Goal: Task Accomplishment & Management: Use online tool/utility

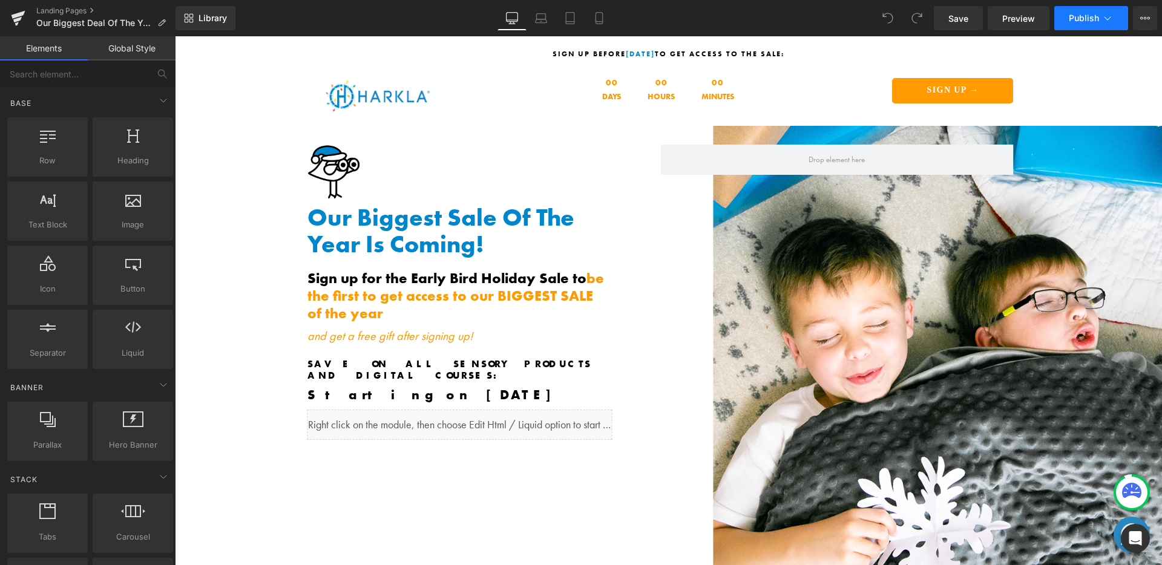
click at [1110, 19] on icon at bounding box center [1108, 18] width 12 height 12
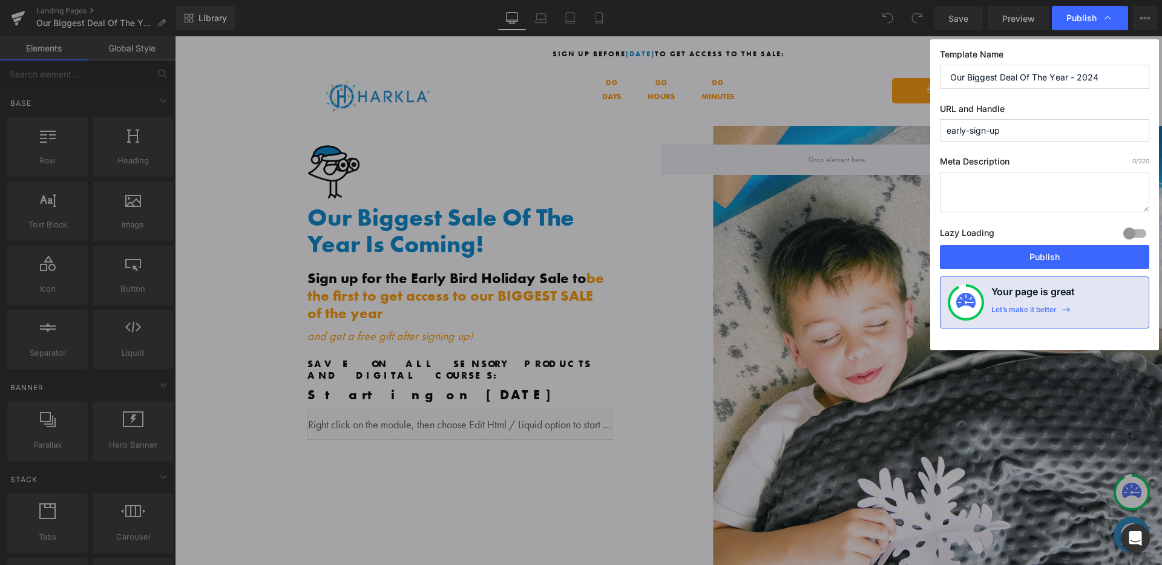
click at [1016, 133] on input "early-sign-up" at bounding box center [1044, 130] width 209 height 22
click at [972, 131] on input "early-sign-up" at bounding box center [1044, 130] width 209 height 22
click at [1022, 128] on input "early-sign-up" at bounding box center [1044, 130] width 209 height 22
click at [1036, 127] on input "early-sign-up-2025" at bounding box center [1044, 130] width 209 height 22
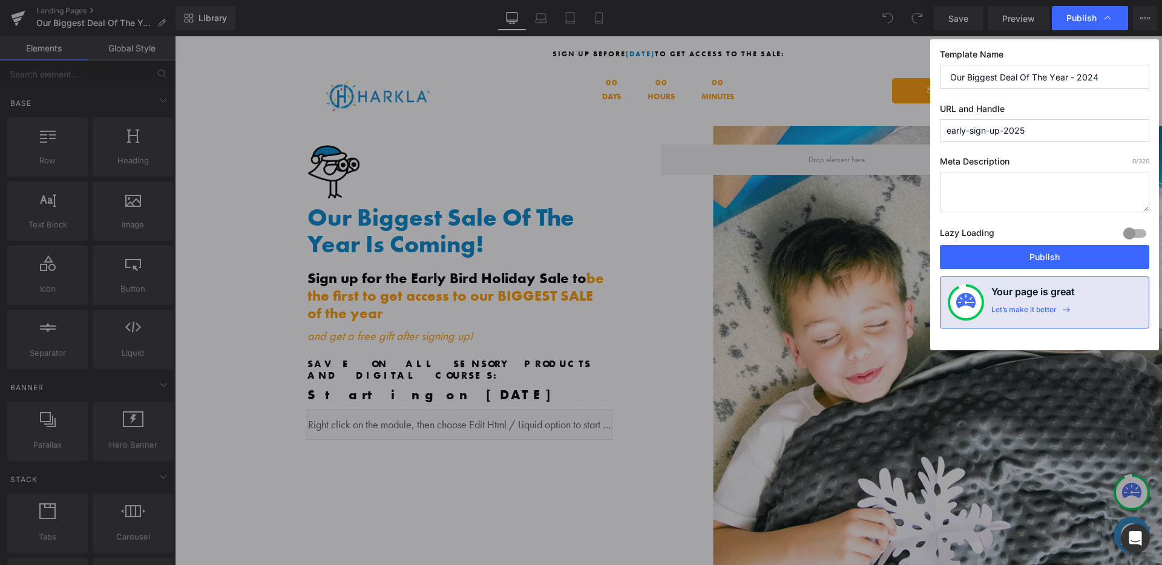
click at [1036, 128] on input "early-sign-up-2025" at bounding box center [1044, 130] width 209 height 22
type input "early-sign-up-2025"
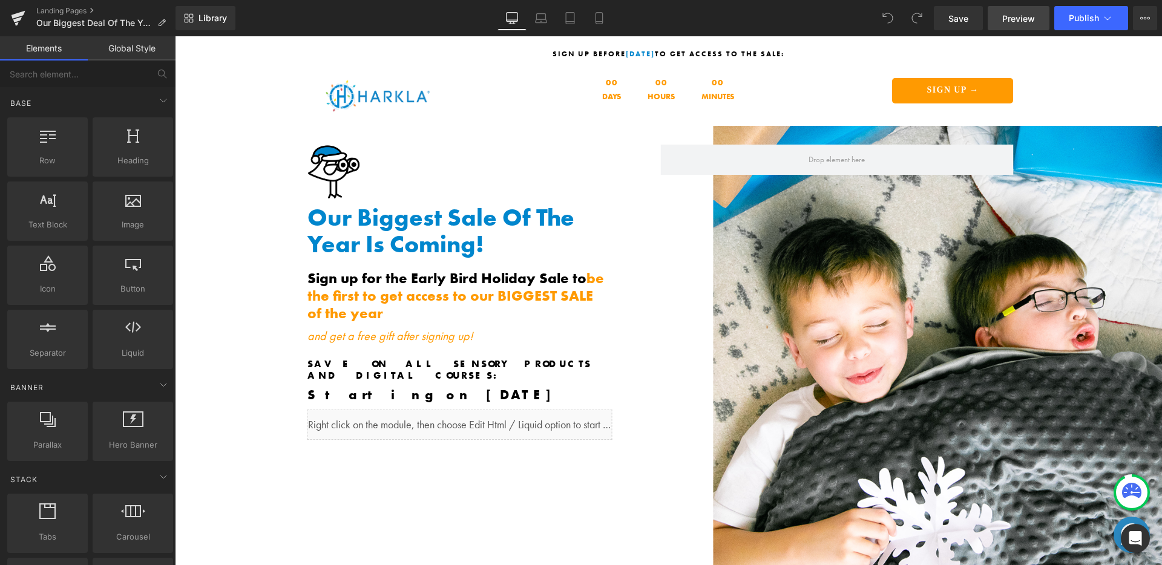
click at [1031, 9] on link "Preview" at bounding box center [1019, 18] width 62 height 24
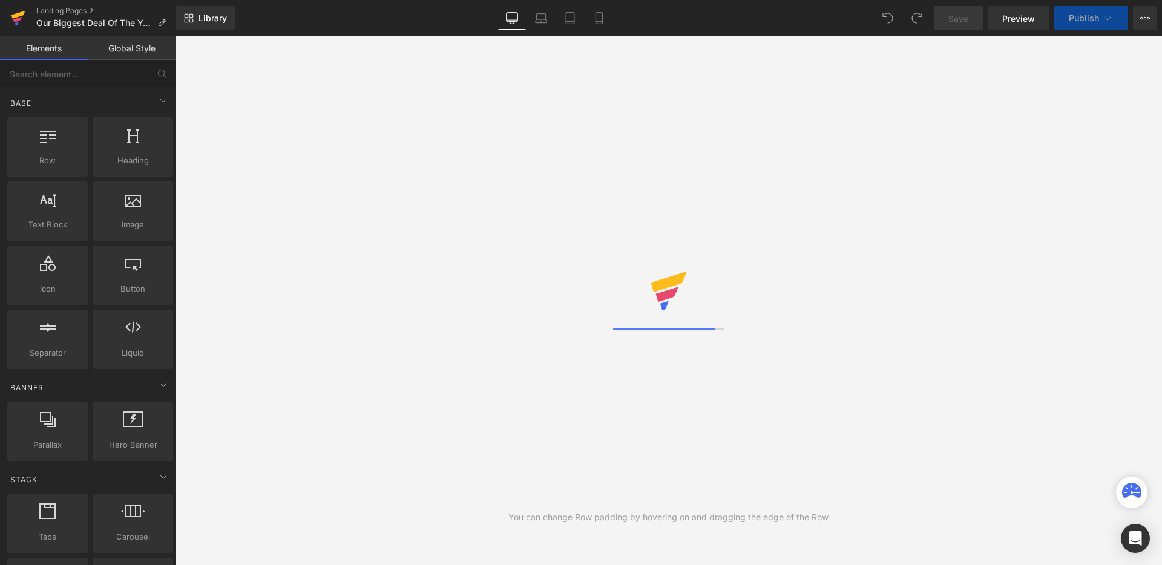
click at [19, 19] on icon at bounding box center [17, 19] width 8 height 5
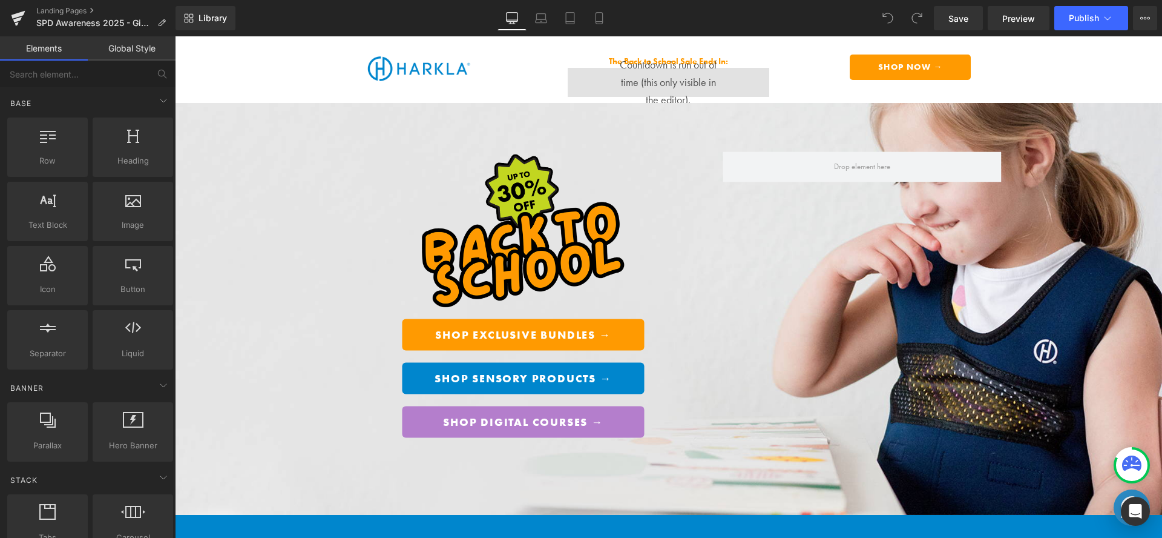
click at [1084, 27] on button "Publish" at bounding box center [1091, 18] width 74 height 24
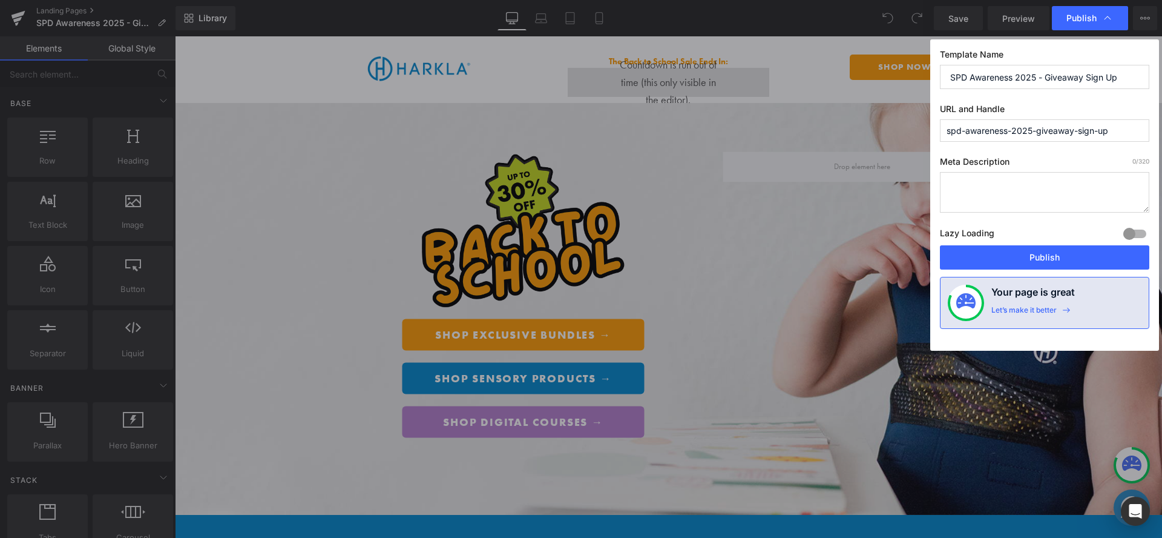
click at [1050, 128] on input "spd-awareness-2025-giveaway-sign-up" at bounding box center [1044, 130] width 209 height 22
click at [1067, 154] on div "Template Name SPD Awareness 2025 - Giveaway Sign Up URL and Handle spd-awarenes…" at bounding box center [1044, 194] width 229 height 311
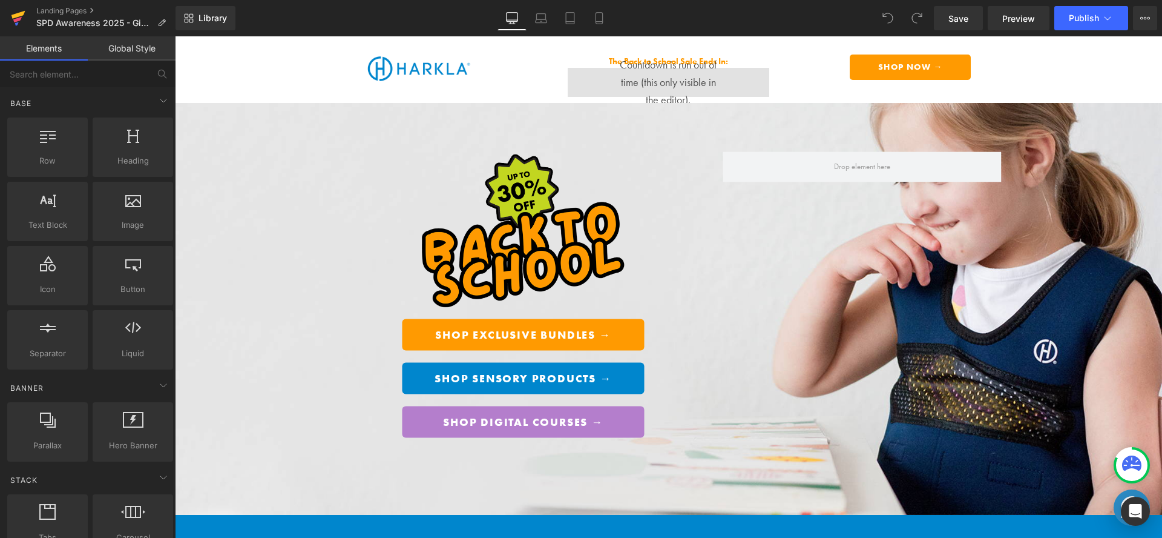
click at [18, 21] on icon at bounding box center [17, 19] width 8 height 5
click at [1071, 21] on span "Publish" at bounding box center [1084, 18] width 30 height 10
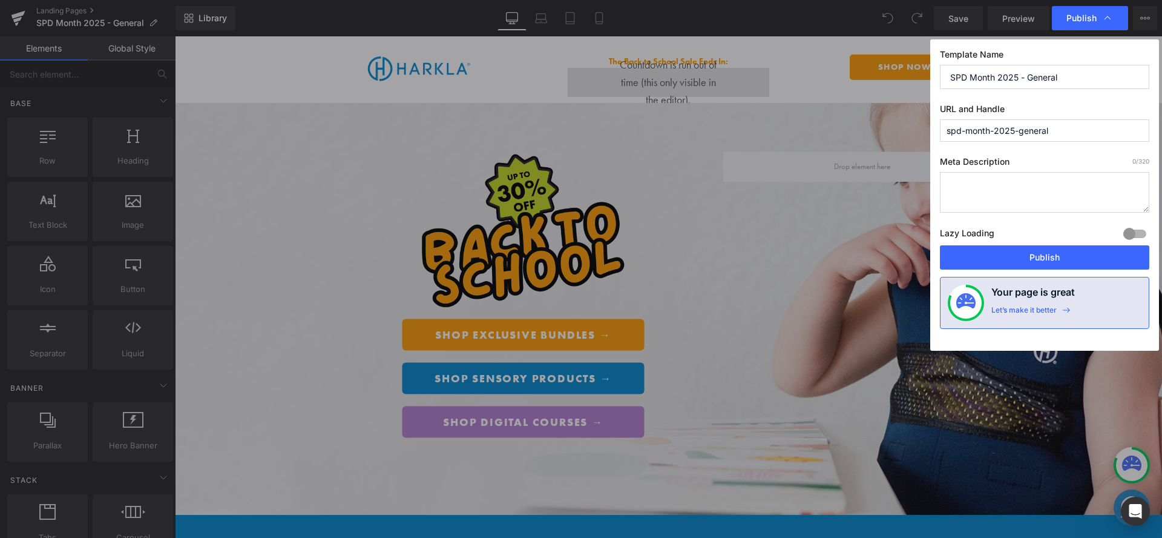
drag, startPoint x: 1021, startPoint y: 132, endPoint x: 1068, endPoint y: 132, distance: 47.2
click at [1068, 132] on input "spd-month-2025-general" at bounding box center [1044, 130] width 209 height 22
click at [965, 133] on input "spd-month-2025" at bounding box center [1044, 130] width 209 height 22
drag, startPoint x: 1004, startPoint y: 130, endPoint x: 965, endPoint y: 129, distance: 38.8
click at [965, 129] on input "spd-awareness-month-2025" at bounding box center [1044, 130] width 209 height 22
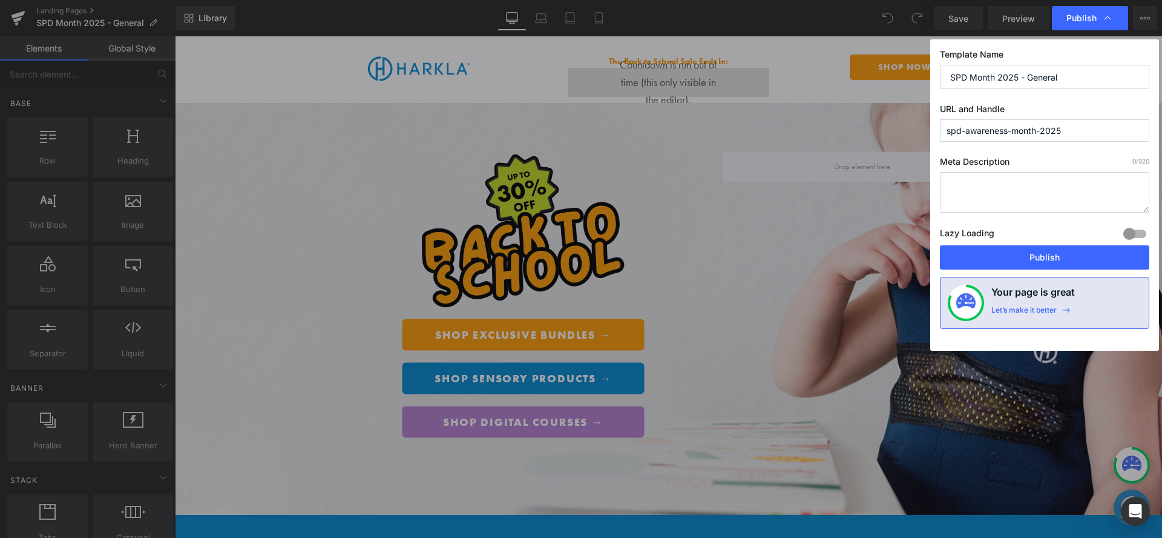
type input "spd-awareness-month-2025"
click at [989, 213] on div "Meta Description 0 /320 Lazy Loading Build Upgrade plan to unlock Lazy loading …" at bounding box center [1044, 200] width 209 height 89
click at [1004, 187] on textarea at bounding box center [1044, 192] width 209 height 41
paste textarea "awareness"
type textarea "a"
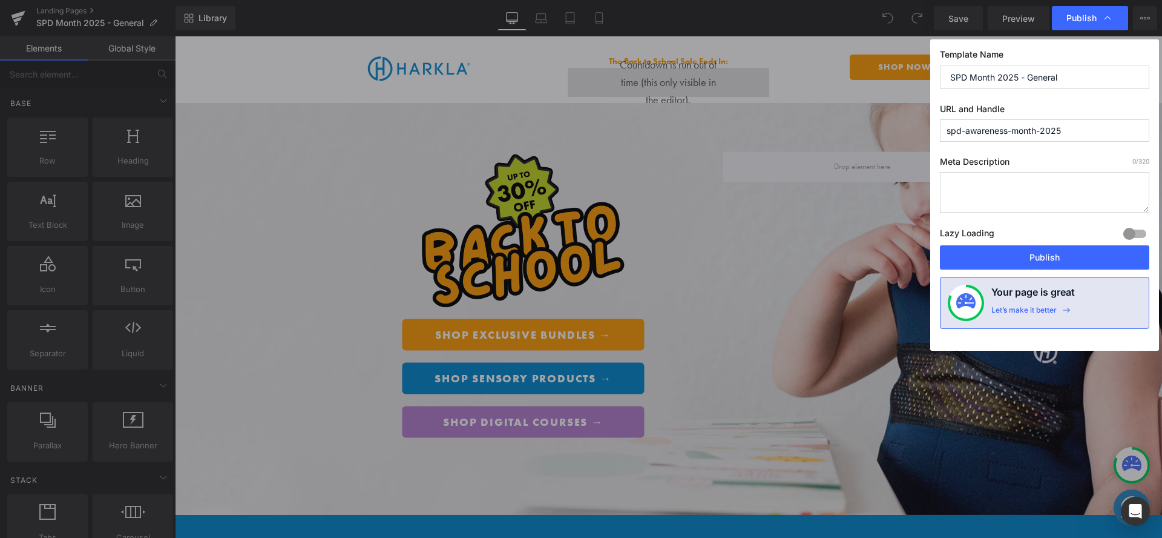
click at [1010, 130] on input "spd-awareness-month-2025" at bounding box center [1044, 130] width 209 height 22
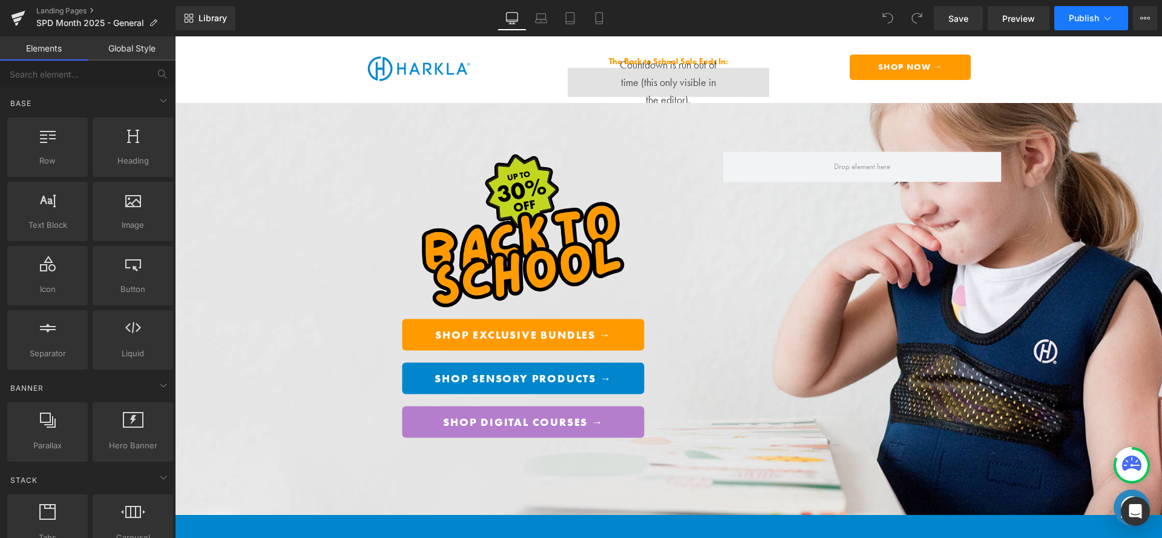
click at [1093, 16] on span "Publish" at bounding box center [1084, 18] width 30 height 10
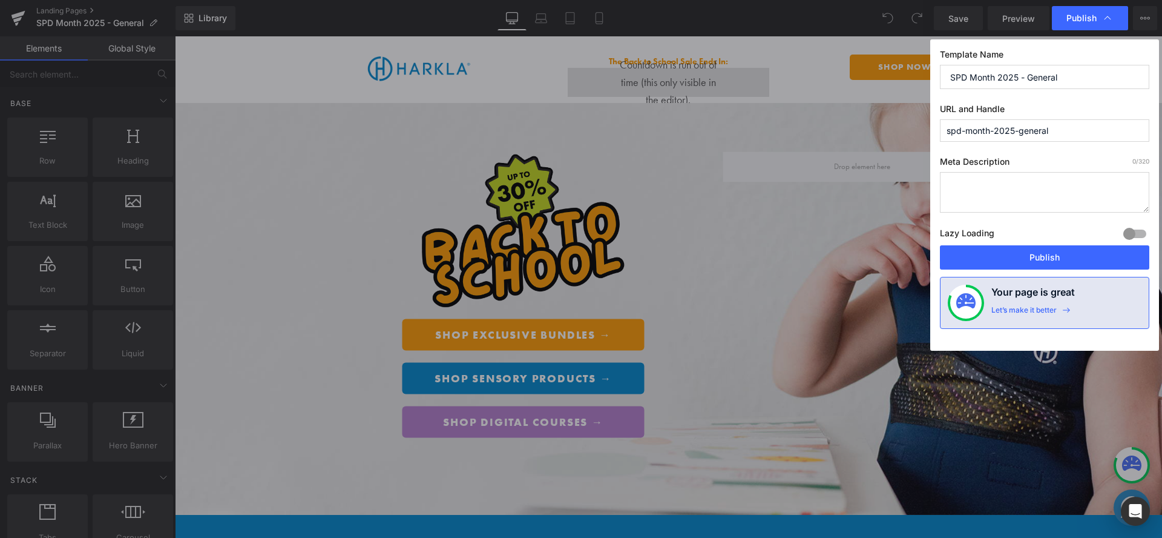
drag, startPoint x: 1021, startPoint y: 132, endPoint x: 1065, endPoint y: 133, distance: 44.2
click at [1065, 133] on input "spd-month-2025-general" at bounding box center [1044, 130] width 209 height 22
click at [963, 134] on input "spd-month-2025" at bounding box center [1044, 130] width 209 height 22
click at [963, 135] on input "spd-month-2025" at bounding box center [1044, 130] width 209 height 22
click at [966, 136] on input "spd-month-2025" at bounding box center [1044, 130] width 209 height 22
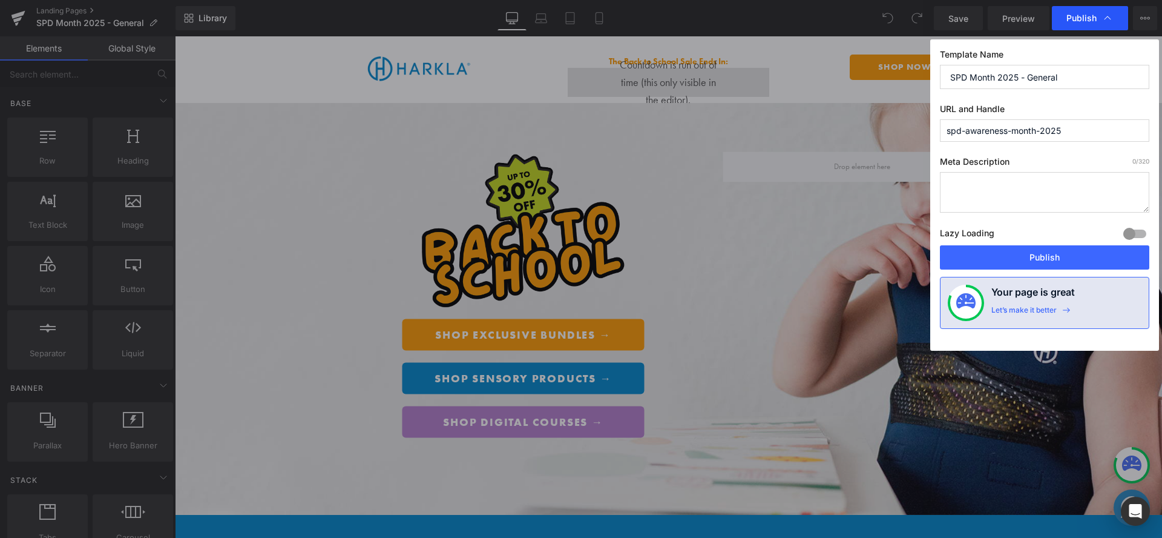
type input "spd-awareness-month-2025"
click at [1090, 16] on span "Publish" at bounding box center [1082, 18] width 30 height 11
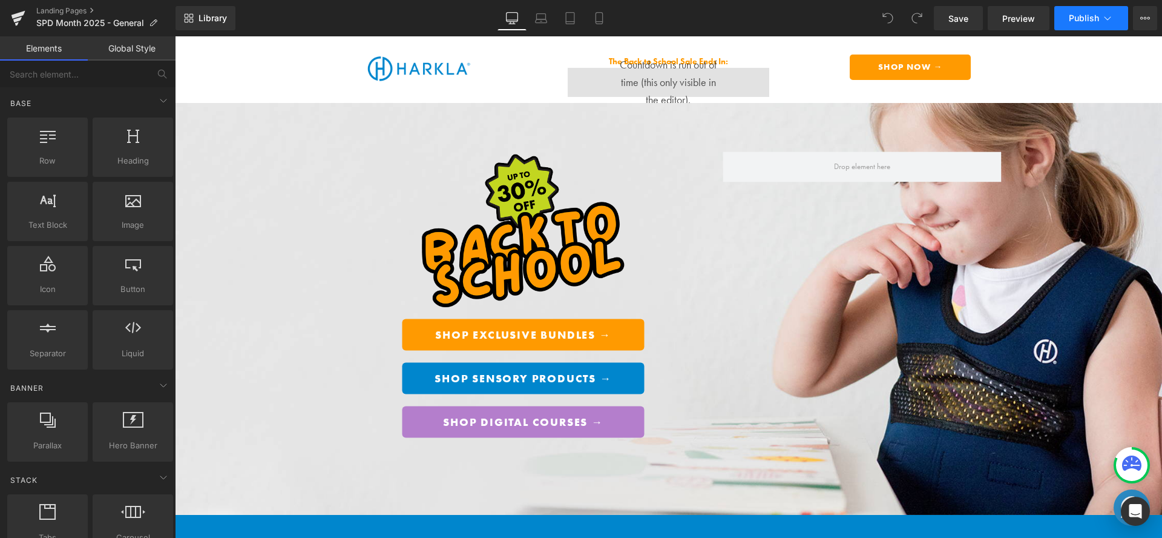
click at [1091, 22] on span "Publish" at bounding box center [1084, 18] width 30 height 10
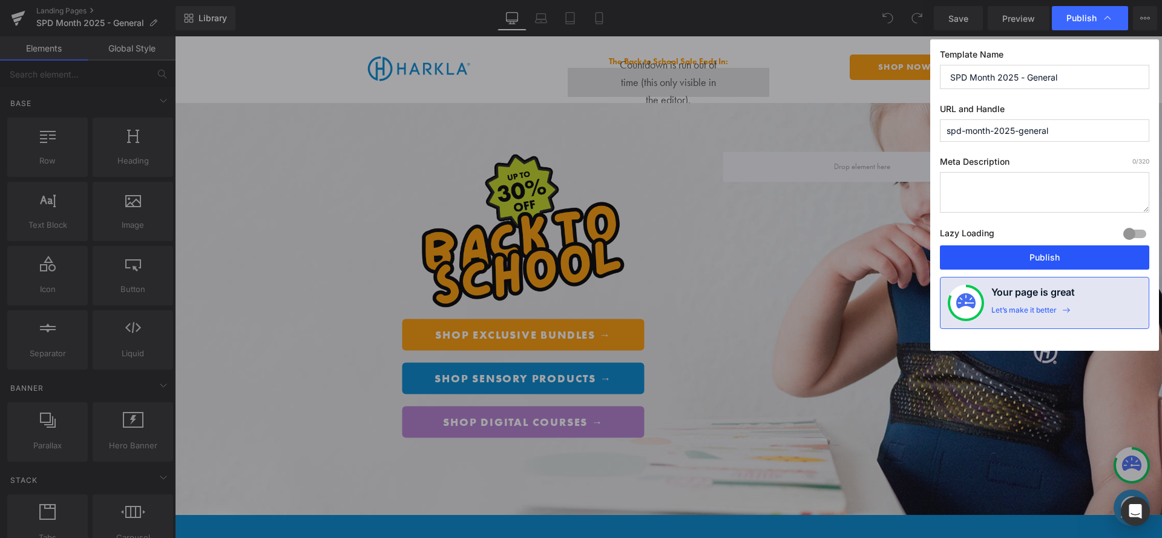
click at [1035, 258] on button "Publish" at bounding box center [1044, 257] width 209 height 24
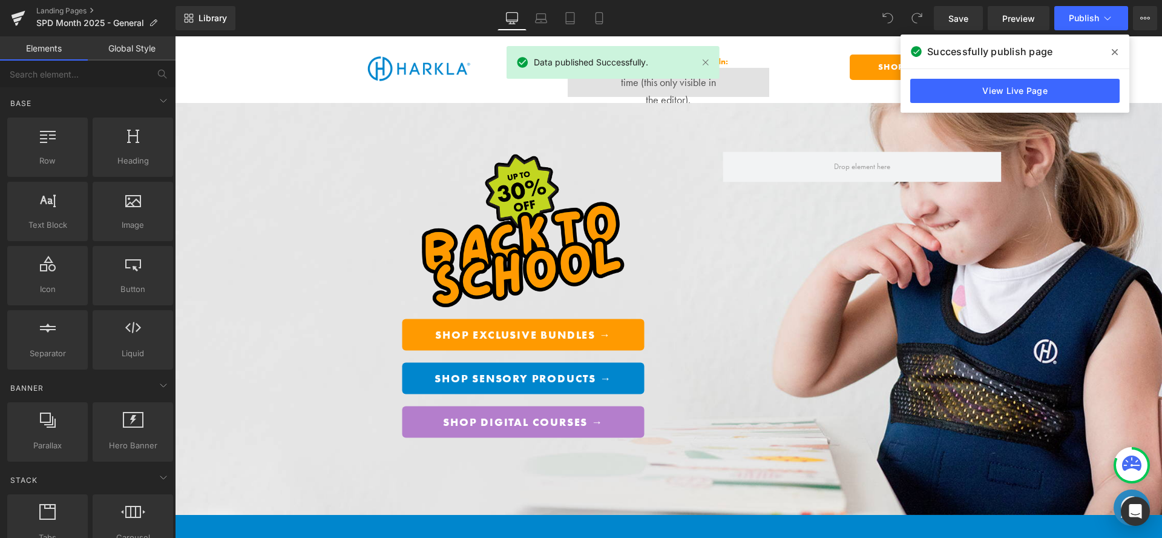
click at [1116, 49] on icon at bounding box center [1115, 52] width 6 height 10
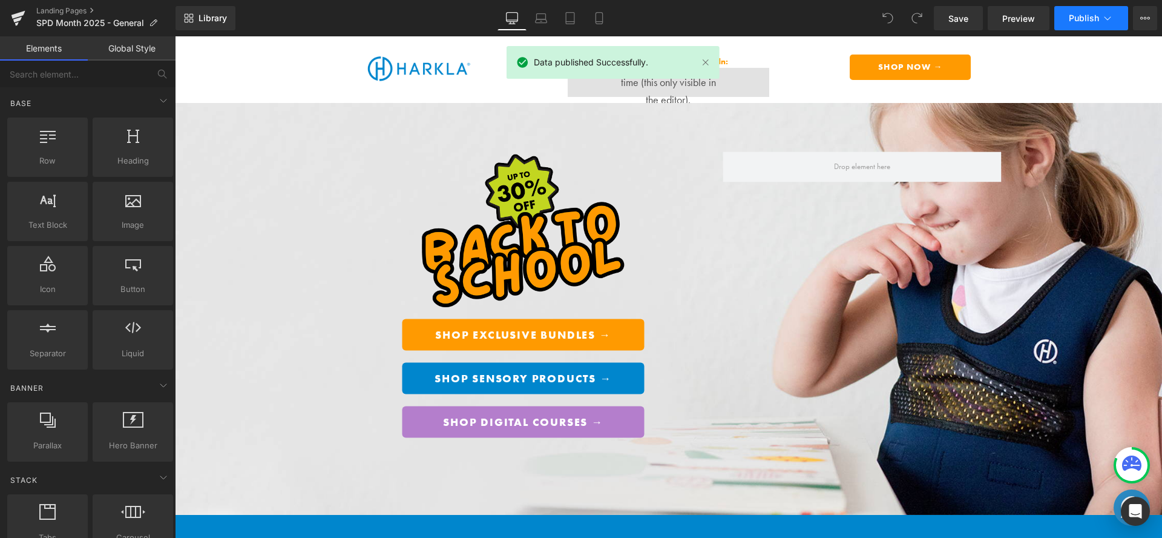
click at [1119, 19] on button "Publish" at bounding box center [1091, 18] width 74 height 24
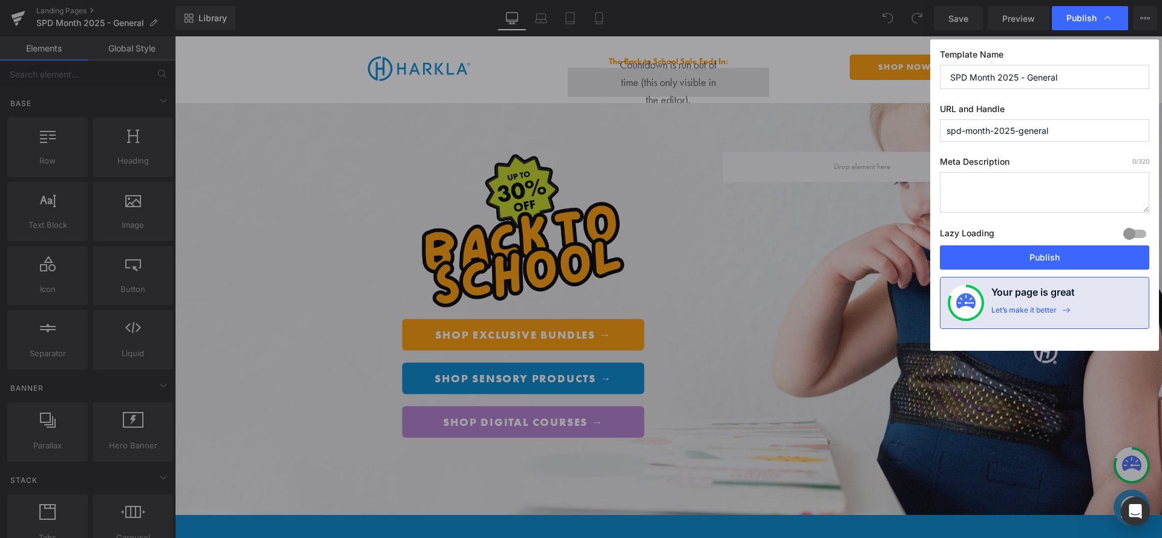
click at [1049, 129] on input "spd-month-2025-general" at bounding box center [1044, 130] width 209 height 22
click at [1042, 87] on input "SPD Month 2025 - General" at bounding box center [1044, 77] width 209 height 24
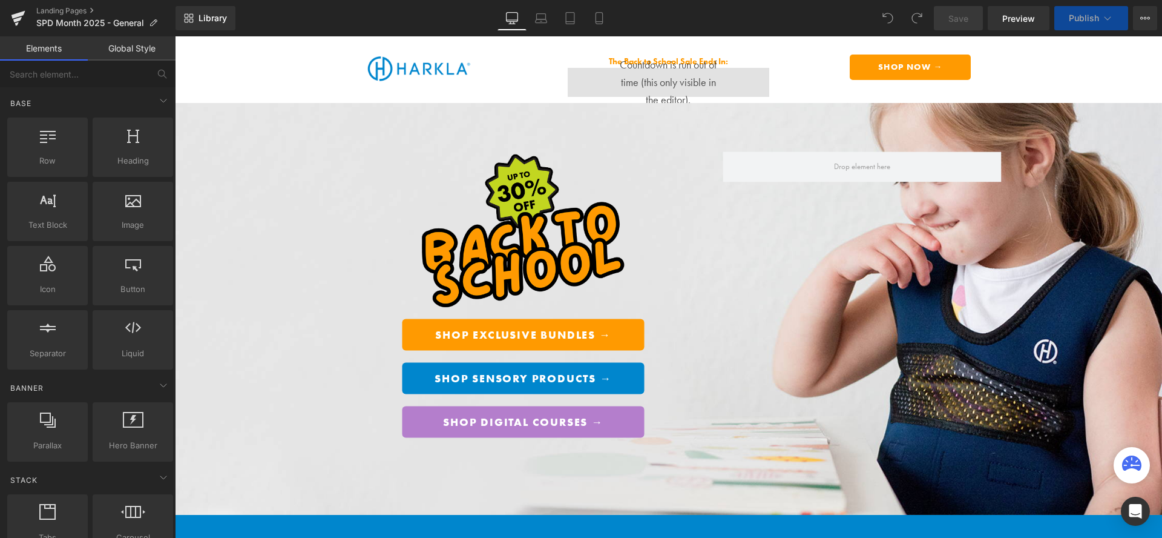
click at [1105, 17] on icon at bounding box center [1108, 18] width 7 height 4
click at [1095, 17] on span "Publish" at bounding box center [1084, 18] width 30 height 10
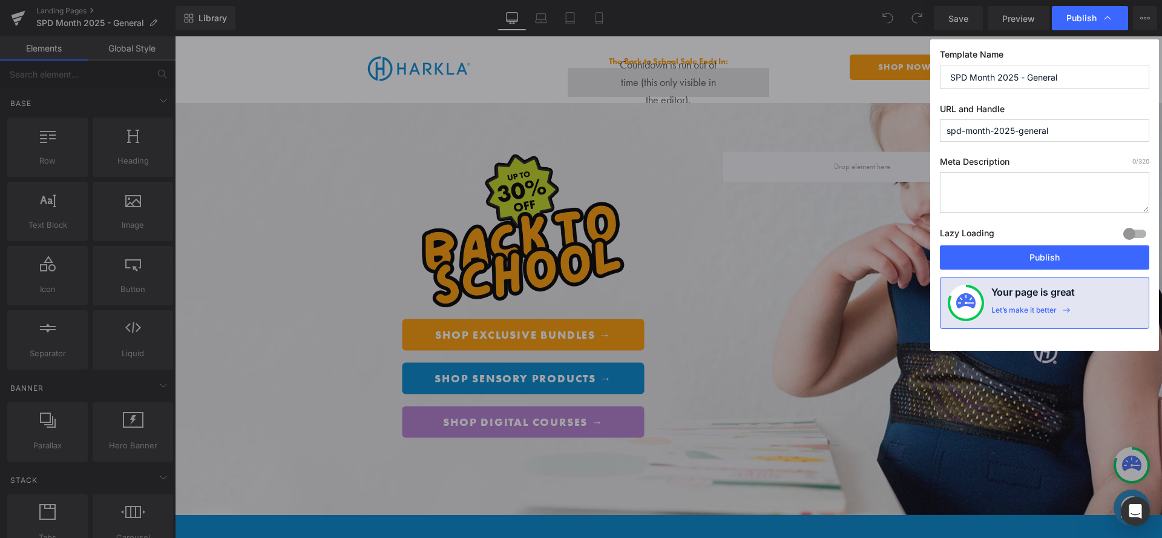
drag, startPoint x: 1017, startPoint y: 130, endPoint x: 1062, endPoint y: 130, distance: 44.8
click at [1062, 130] on input "spd-month-2025-general" at bounding box center [1044, 130] width 209 height 22
click at [968, 133] on input "spd-month-2025" at bounding box center [1044, 130] width 209 height 22
type input "spd-awareness-month-2025"
click at [1064, 159] on label "Meta Description 0 /320" at bounding box center [1044, 164] width 209 height 16
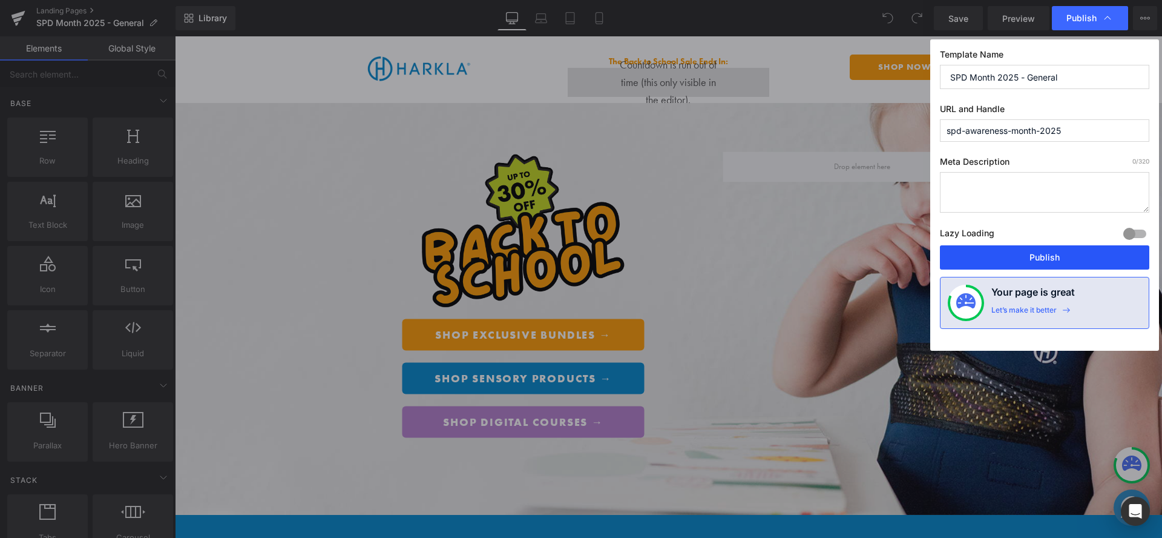
click at [1062, 264] on button "Publish" at bounding box center [1044, 257] width 209 height 24
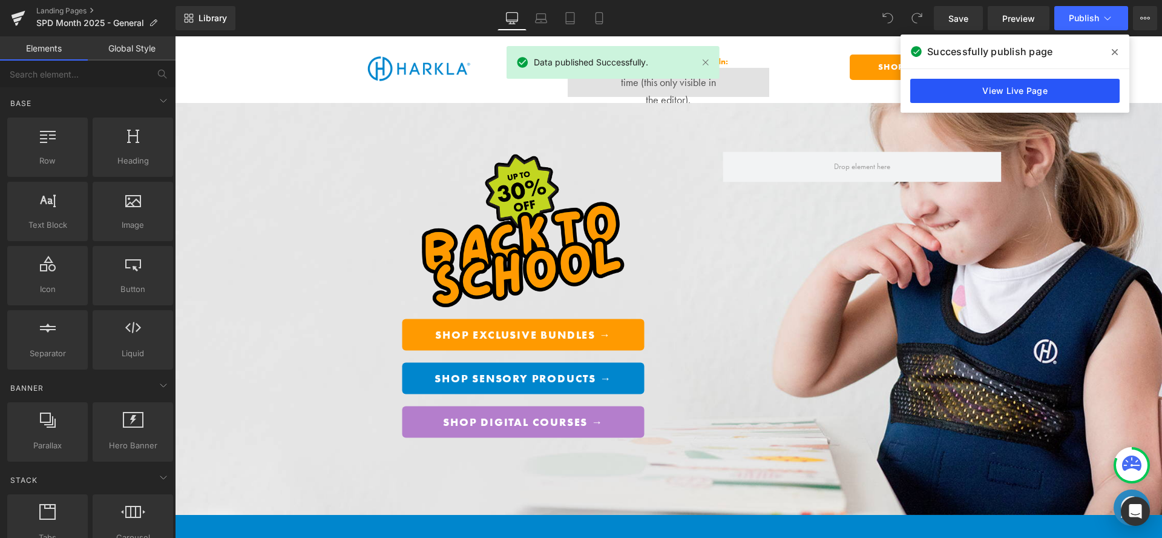
click at [1059, 85] on link "View Live Page" at bounding box center [1014, 91] width 209 height 24
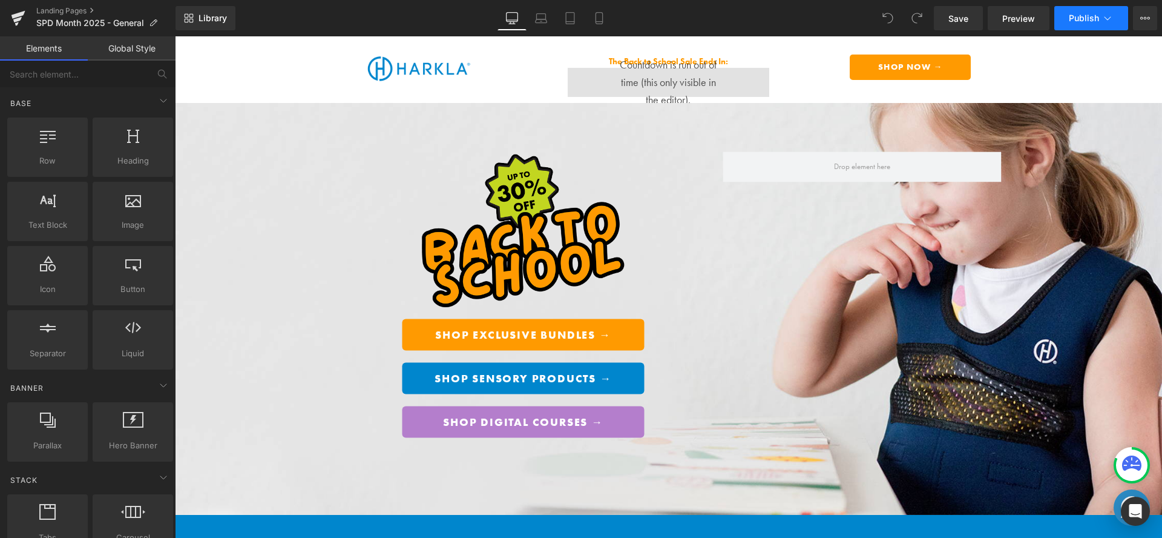
click at [1099, 16] on button "Publish" at bounding box center [1091, 18] width 74 height 24
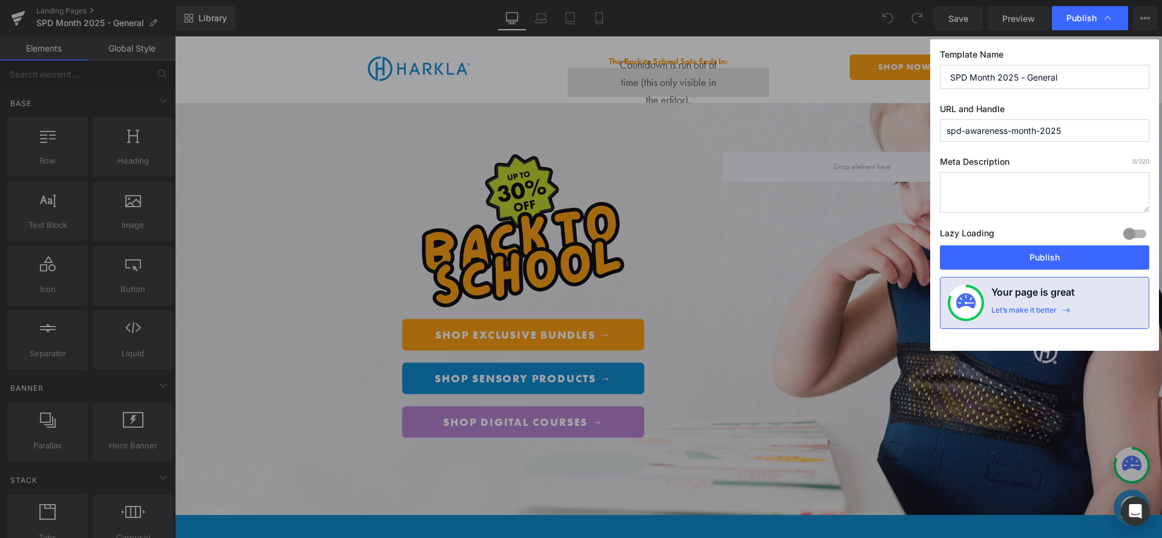
click at [1033, 129] on input "spd-awareness-month-2025" at bounding box center [1044, 130] width 209 height 22
click at [1026, 128] on input "spd-awareness-month-2025" at bounding box center [1044, 130] width 209 height 22
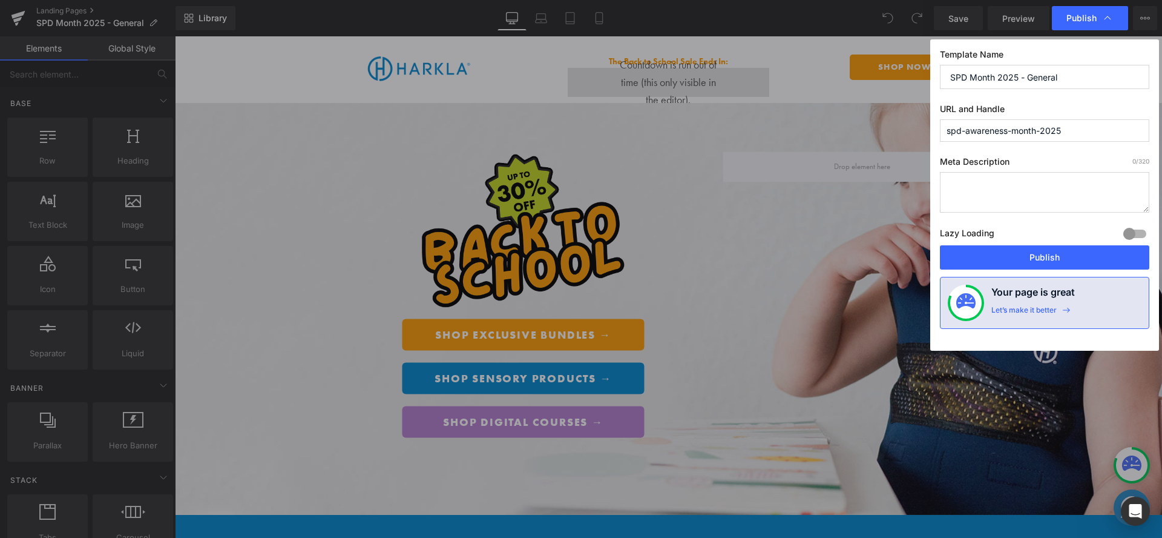
click at [1026, 128] on input "spd-awareness-month-2025" at bounding box center [1044, 130] width 209 height 22
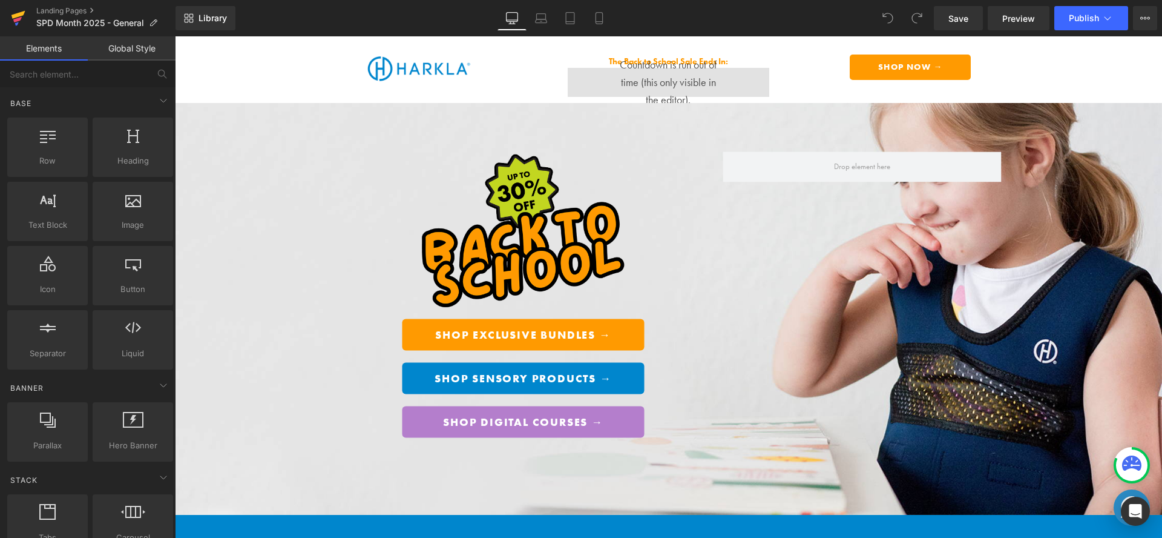
click at [28, 20] on link at bounding box center [18, 18] width 36 height 36
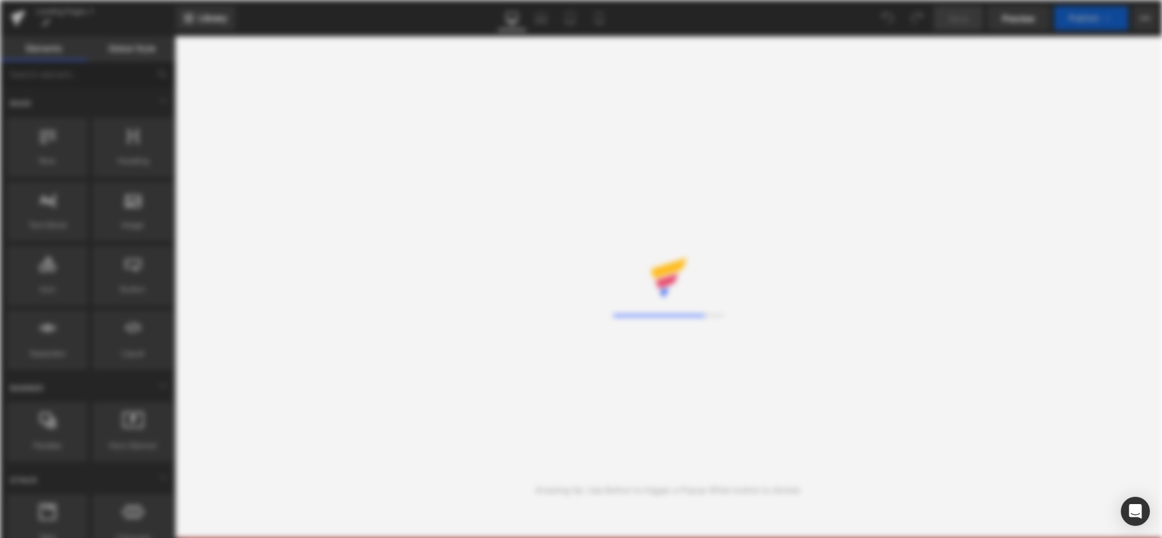
click at [17, 0] on div "You are previewing how the will restyle your page. You can not edit Elements in…" at bounding box center [581, 0] width 1162 height 0
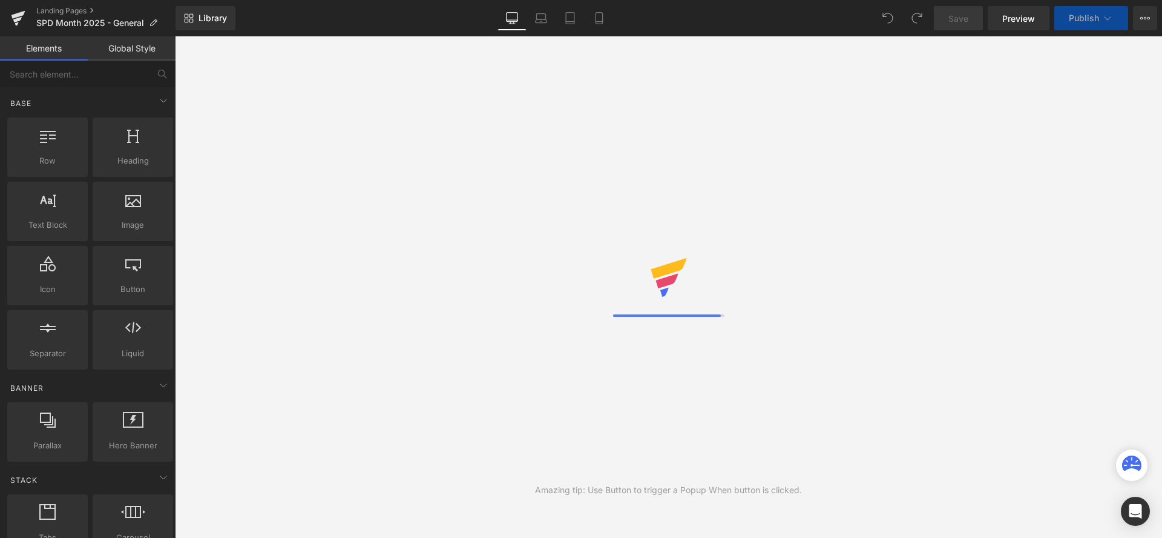
click at [17, 13] on icon at bounding box center [19, 15] width 14 height 8
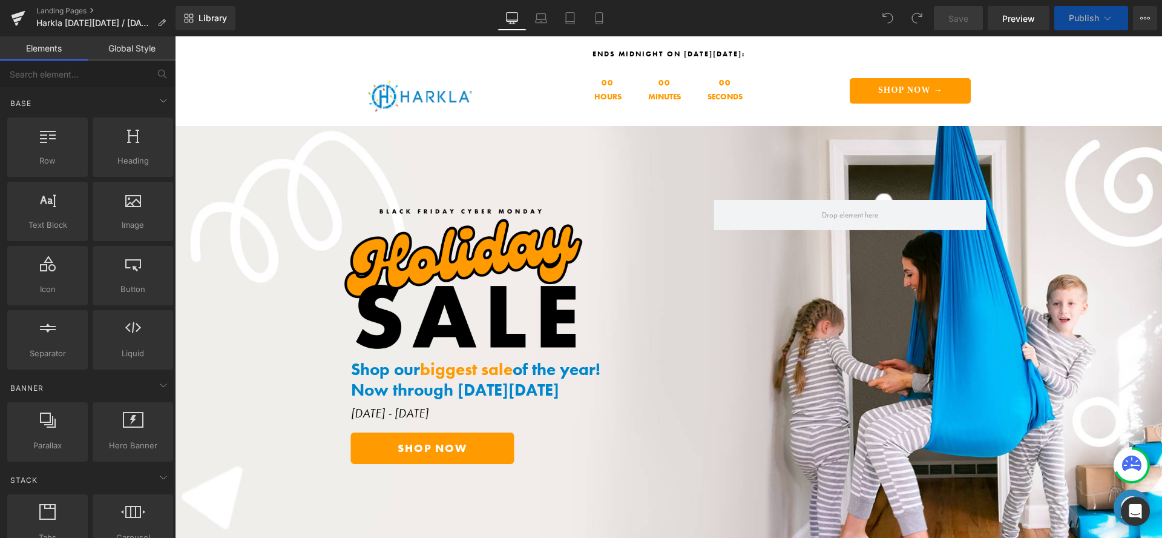
click at [1105, 17] on icon at bounding box center [1108, 18] width 12 height 12
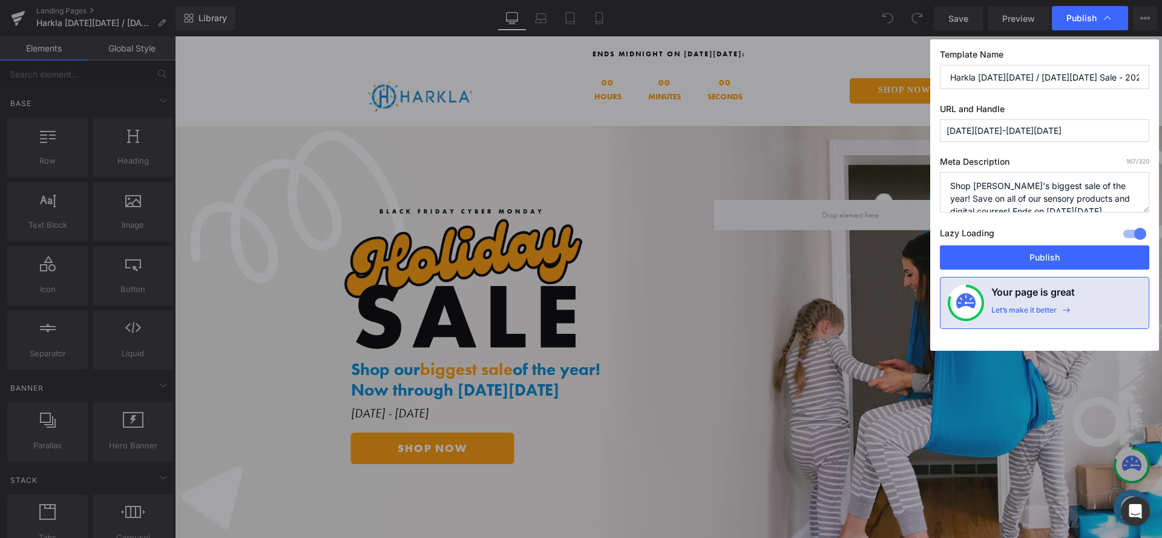
click at [1033, 132] on input "black-friday-cyber-monday" at bounding box center [1044, 130] width 209 height 22
click at [1067, 129] on input "black-friday-cyber-monday" at bounding box center [1044, 130] width 209 height 22
type input "black-friday-cyber-monday-2025"
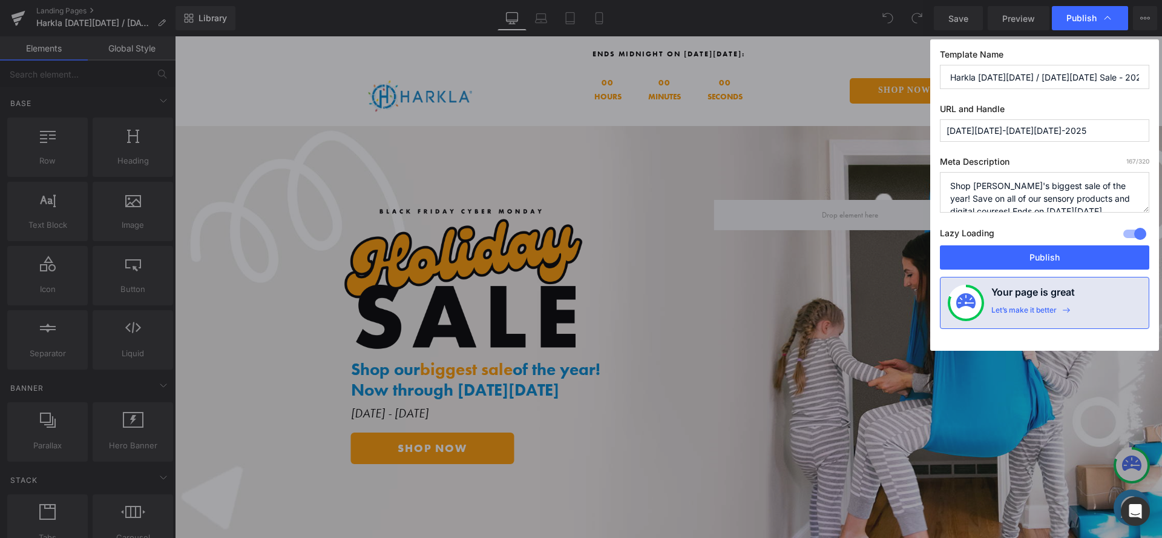
click at [1067, 130] on input "black-friday-cyber-monday-2025" at bounding box center [1044, 130] width 209 height 22
click at [1070, 134] on input "black-friday-cyber-monday-2025" at bounding box center [1044, 130] width 209 height 22
click at [1070, 135] on input "black-friday-cyber-monday-2025" at bounding box center [1044, 130] width 209 height 22
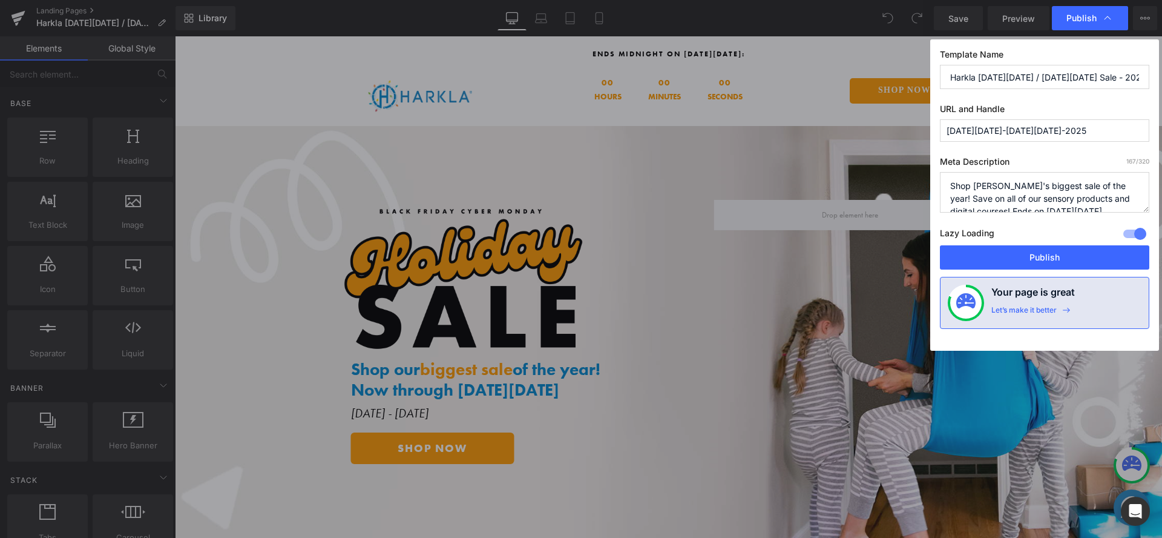
click at [1070, 135] on input "black-friday-cyber-monday-2025" at bounding box center [1044, 130] width 209 height 22
click at [1074, 136] on input "black-friday-cyber-monday-2025" at bounding box center [1044, 130] width 209 height 22
click at [1072, 136] on input "black-friday-cyber-monday-2025" at bounding box center [1044, 130] width 209 height 22
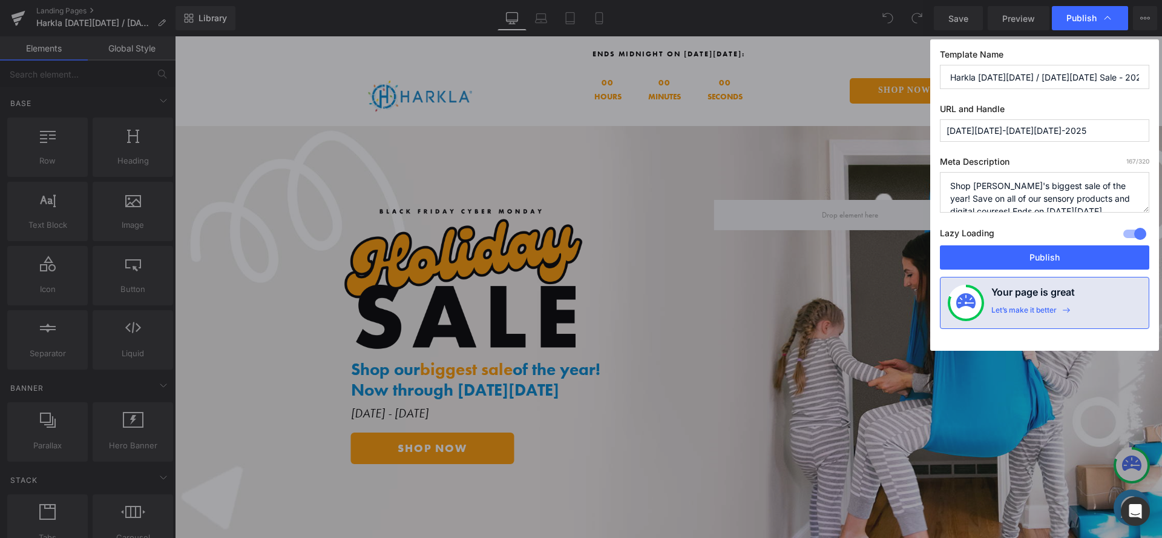
click at [1072, 136] on input "black-friday-cyber-monday-2025" at bounding box center [1044, 130] width 209 height 22
click at [1071, 136] on input "black-friday-cyber-monday-2025" at bounding box center [1044, 130] width 209 height 22
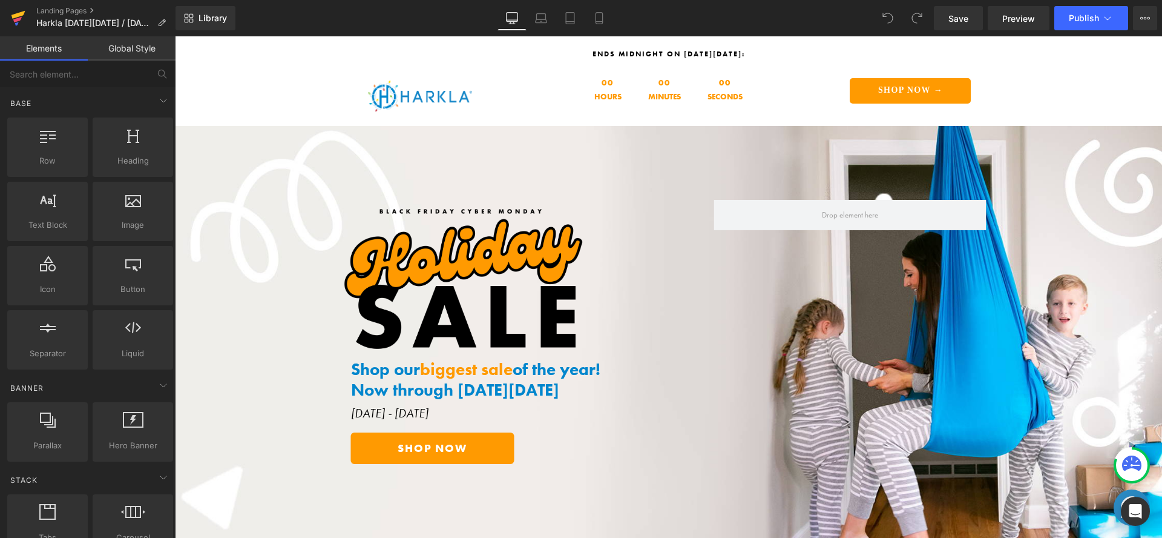
click at [19, 17] on icon at bounding box center [17, 19] width 8 height 5
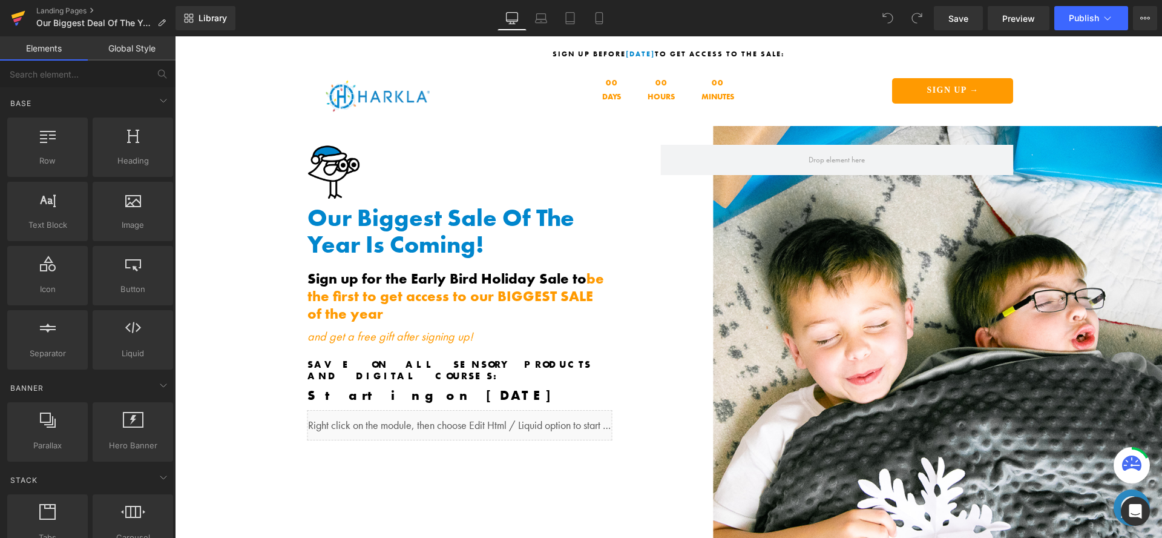
click at [15, 18] on icon at bounding box center [18, 18] width 15 height 30
click at [1118, 21] on button "Publish" at bounding box center [1091, 18] width 74 height 24
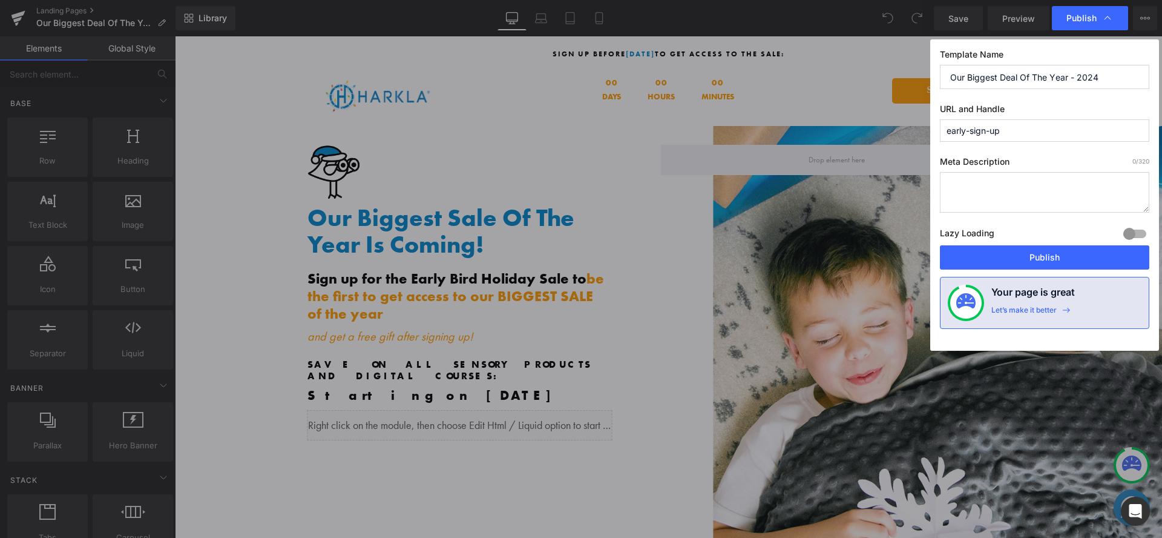
click at [1030, 128] on input "early-sign-up" at bounding box center [1044, 130] width 209 height 22
click at [1016, 131] on input "early-sign-up" at bounding box center [1044, 130] width 209 height 22
type input "early-sign-up-2025"
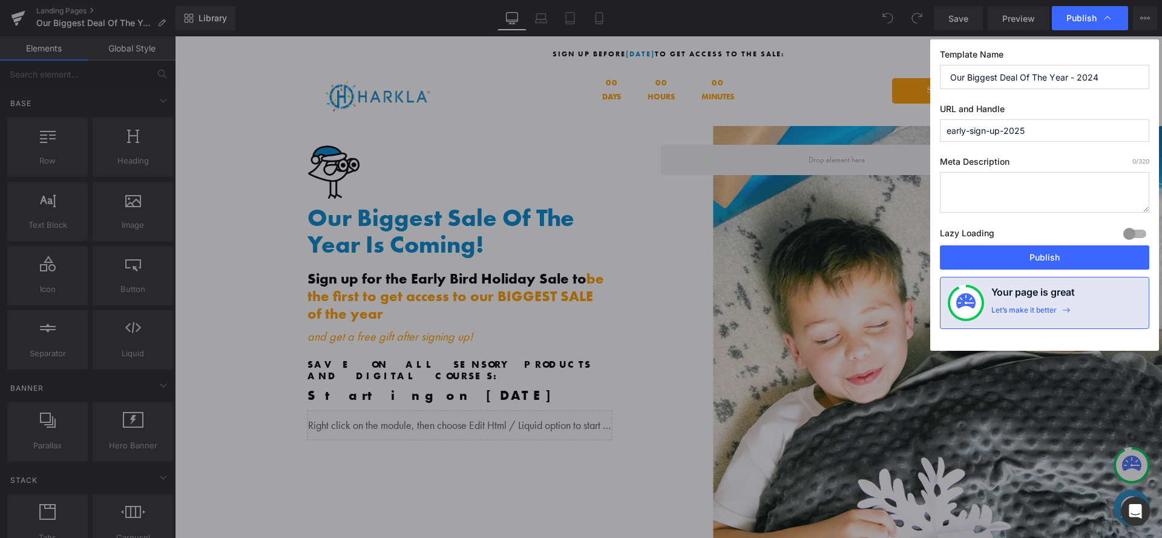
click at [1015, 131] on input "early-sign-up-2025" at bounding box center [1044, 130] width 209 height 22
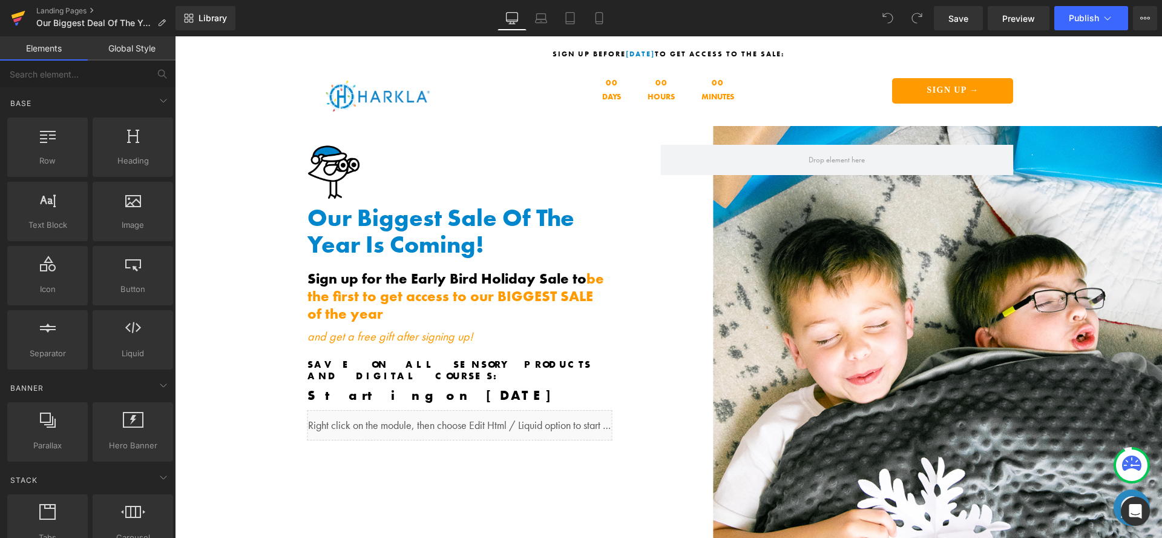
click at [21, 19] on icon at bounding box center [18, 18] width 15 height 30
